Goal: Task Accomplishment & Management: Manage account settings

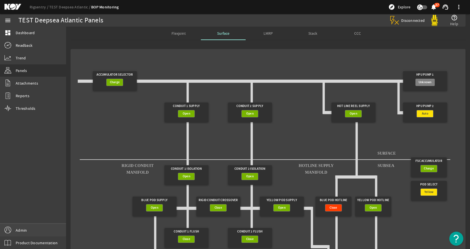
click at [15, 228] on link "Admin" at bounding box center [33, 230] width 66 height 13
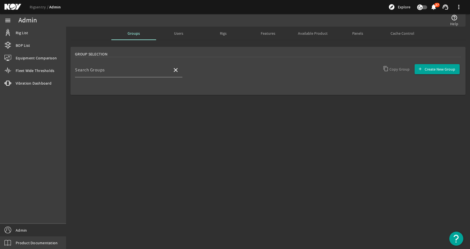
click at [355, 31] on span "Panels" at bounding box center [357, 33] width 11 height 13
click at [141, 65] on div "Search Rigs" at bounding box center [121, 70] width 93 height 15
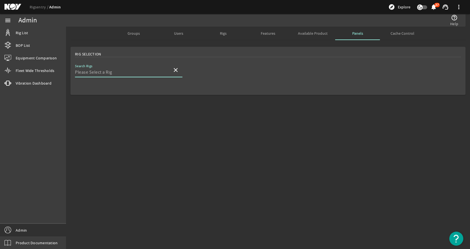
click at [140, 67] on div "Search Rigs" at bounding box center [121, 70] width 93 height 15
click at [140, 68] on div "Search Rigs" at bounding box center [121, 70] width 93 height 15
click at [139, 71] on input "Search Rigs" at bounding box center [121, 72] width 93 height 7
type input "c"
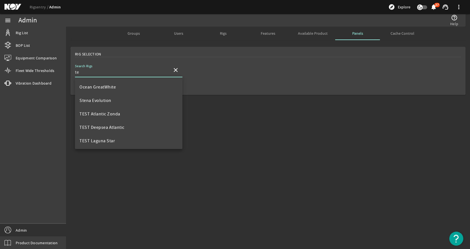
scroll to position [148, 0]
click at [120, 115] on mat-option "TEST Atlantic Zonda" at bounding box center [128, 112] width 107 height 13
type input "TEST Atlantic Zonda"
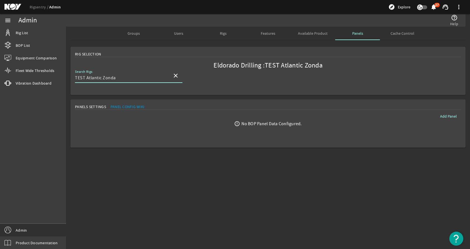
click at [174, 74] on mat-icon "close" at bounding box center [175, 75] width 7 height 7
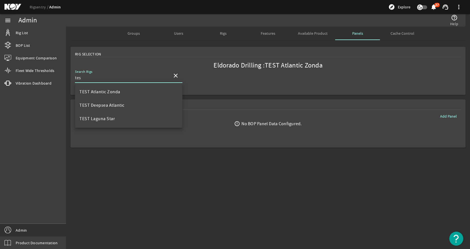
click at [120, 105] on span "TEST Deepsea Atlantic" at bounding box center [102, 105] width 45 height 6
type input "TEST Deepsea Atlantic"
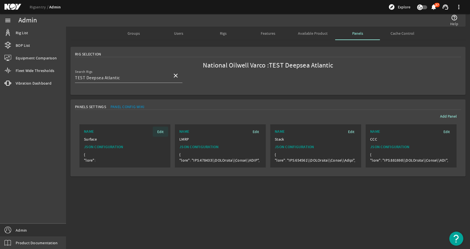
click at [156, 132] on span at bounding box center [160, 131] width 15 height 13
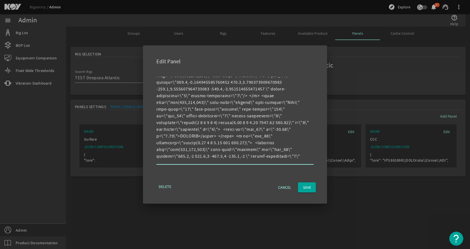
scroll to position [420, 0]
click at [277, 183] on span "button" at bounding box center [285, 187] width 22 height 13
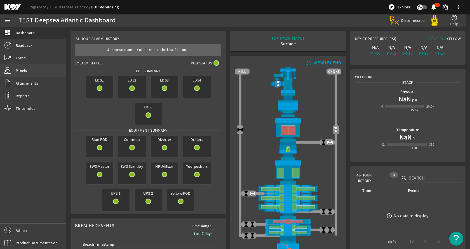
click at [30, 66] on link "Panels" at bounding box center [33, 70] width 66 height 12
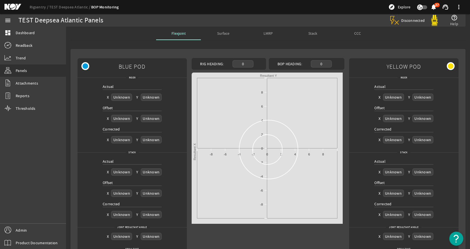
click at [226, 31] on span "Surface" at bounding box center [223, 33] width 12 height 13
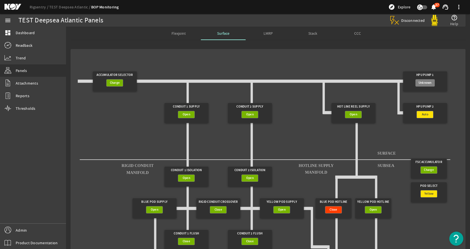
drag, startPoint x: 296, startPoint y: 90, endPoint x: 277, endPoint y: 61, distance: 34.9
click at [277, 61] on gridster "Accumulator Selector Charge HPU Pump 1 Unknown Conduit 1 Supply Open Conduit 2 …" at bounding box center [268, 184] width 386 height 262
